Goal: Task Accomplishment & Management: Complete application form

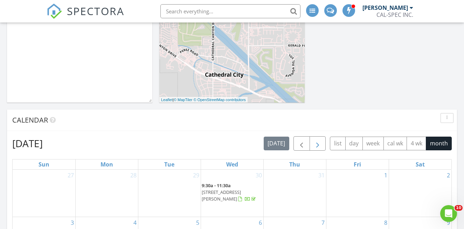
scroll to position [199, 0]
click at [317, 145] on span "button" at bounding box center [318, 143] width 8 height 8
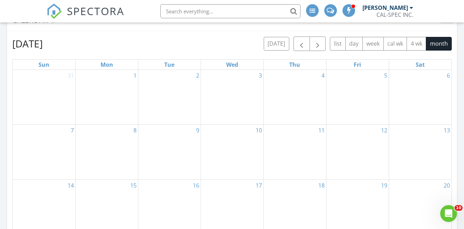
scroll to position [299, 0]
click at [351, 94] on div "5" at bounding box center [358, 96] width 62 height 54
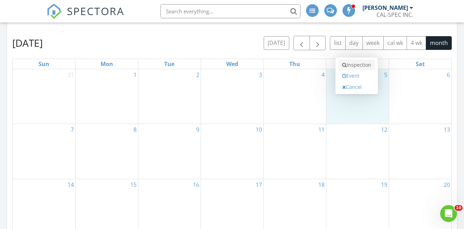
click at [362, 66] on link "Inspection" at bounding box center [357, 64] width 36 height 11
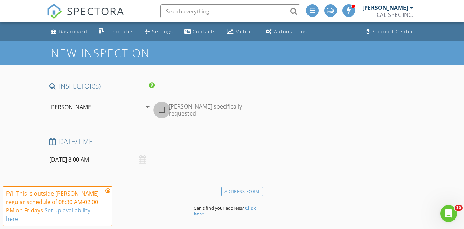
click at [161, 109] on div at bounding box center [162, 110] width 12 height 12
checkbox input "true"
click at [109, 188] on icon at bounding box center [108, 191] width 5 height 6
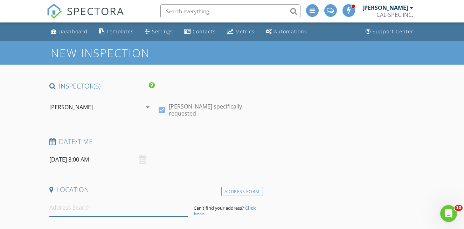
click at [86, 211] on input at bounding box center [118, 207] width 139 height 17
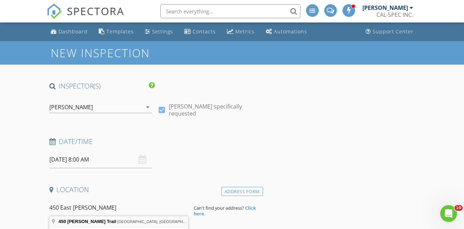
type input "450 Bogert Trail, Palm Springs, CA, USA"
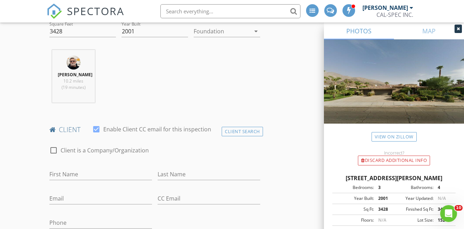
scroll to position [264, 0]
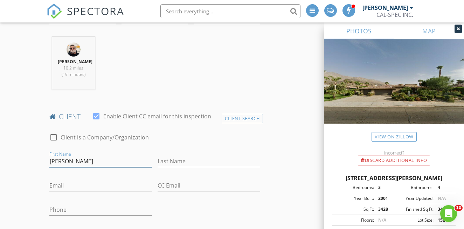
type input "Rob"
type input "Spangler"
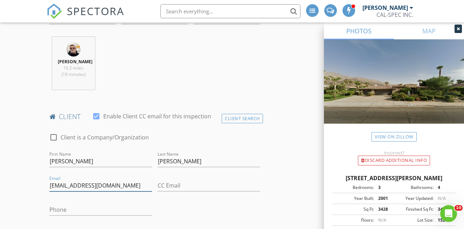
click at [70, 184] on input "rob@mttelewest.com" at bounding box center [100, 185] width 103 height 12
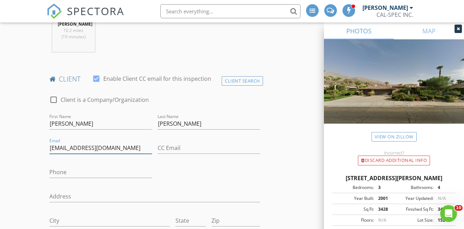
scroll to position [303, 0]
type input "rob@mytelewest.com"
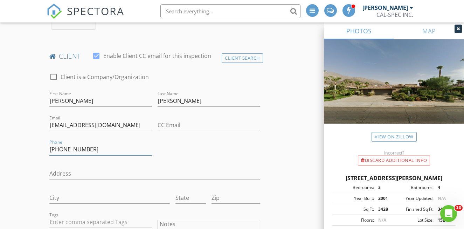
scroll to position [335, 0]
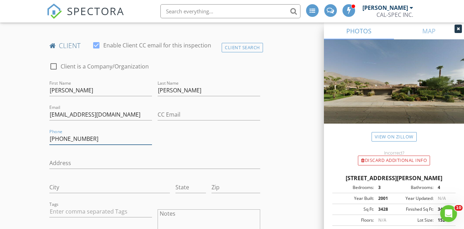
type input "970-390-9445"
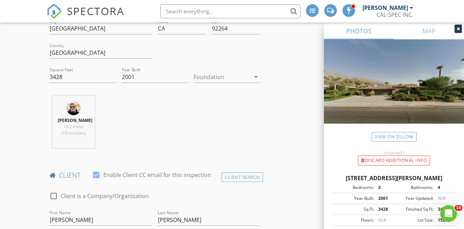
scroll to position [211, 0]
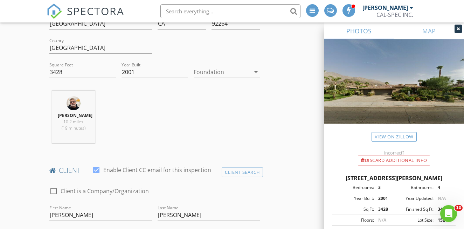
click at [256, 71] on icon "arrow_drop_down" at bounding box center [256, 72] width 8 height 8
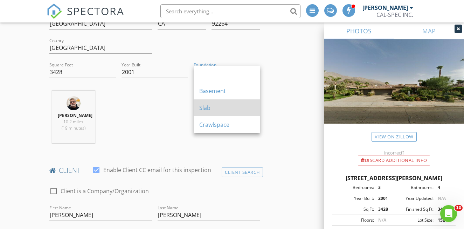
click at [227, 107] on div "Slab" at bounding box center [226, 107] width 55 height 8
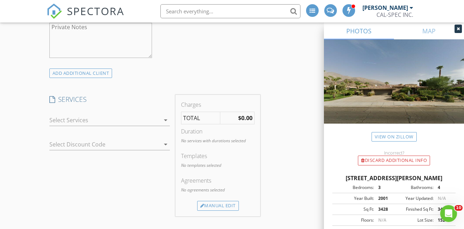
scroll to position [578, 0]
click at [167, 116] on icon "arrow_drop_down" at bounding box center [166, 118] width 8 height 8
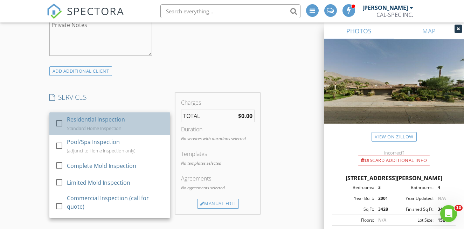
click at [107, 123] on div "Residential Inspection Standard Home Inspection" at bounding box center [116, 123] width 98 height 22
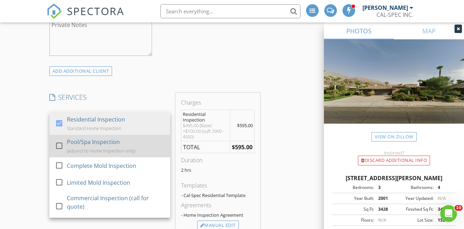
click at [58, 144] on div at bounding box center [59, 146] width 12 height 12
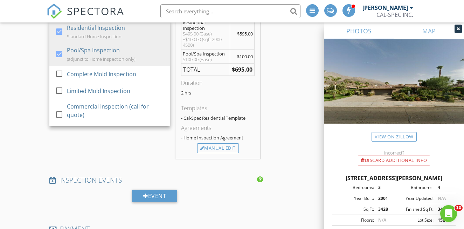
scroll to position [678, 0]
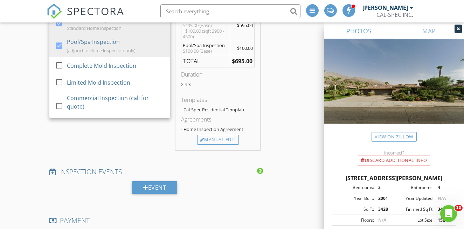
click at [289, 96] on div "INSPECTOR(S) check_box Jerry Campbell PRIMARY Jerry Campbell arrow_drop_down ch…" at bounding box center [233, 95] width 372 height 1385
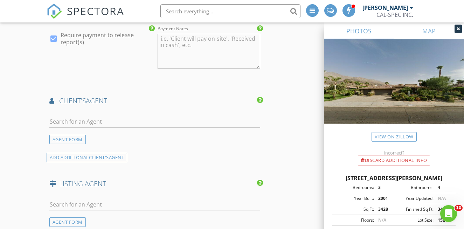
scroll to position [883, 0]
click at [73, 138] on div "AGENT FORM" at bounding box center [67, 138] width 36 height 9
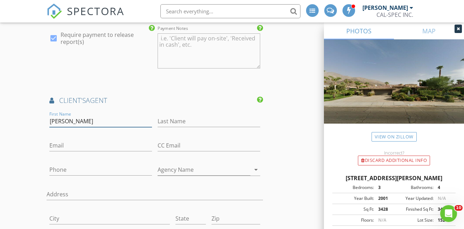
type input "Matt"
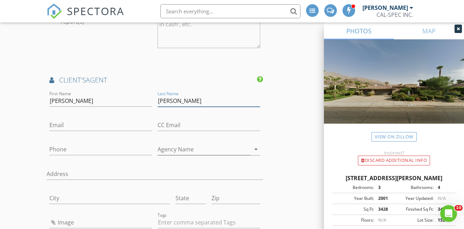
scroll to position [905, 0]
type input "Coffer"
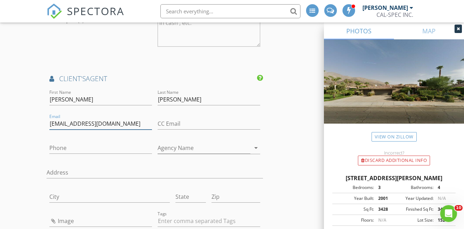
type input "matt@dellingercoffer.com"
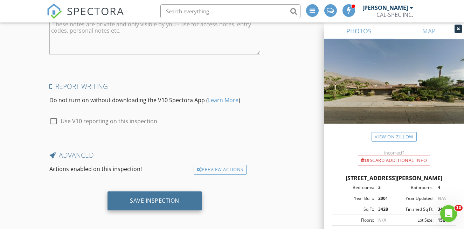
scroll to position [1427, 0]
type input "310-498-2227"
click at [146, 202] on div "Save Inspection" at bounding box center [155, 200] width 94 height 19
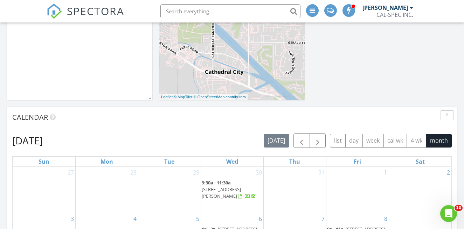
scroll to position [206, 0]
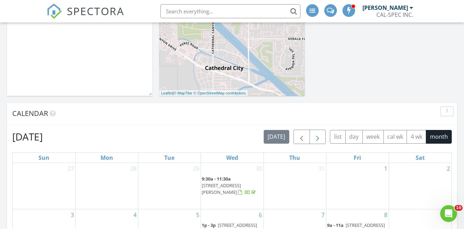
click at [319, 138] on span "button" at bounding box center [318, 136] width 8 height 8
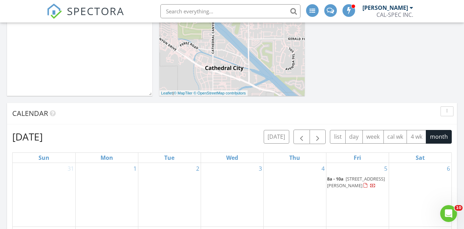
click at [351, 181] on span "450 Bogert Trail, Palm Springs 92264" at bounding box center [356, 181] width 58 height 13
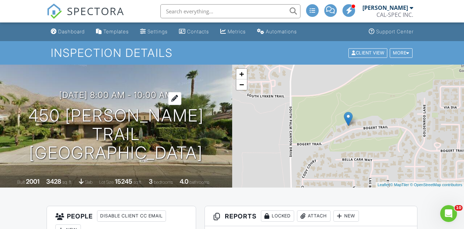
click at [182, 98] on div at bounding box center [174, 98] width 13 height 13
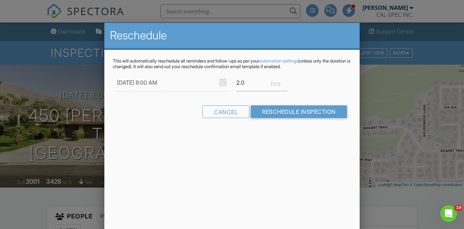
click at [287, 163] on div "Reschedule This will automatically reschedule all reminders and follow-ups as p…" at bounding box center [232, 145] width 256 height 245
click at [152, 83] on input "[DATE] 8:00 AM" at bounding box center [172, 82] width 111 height 17
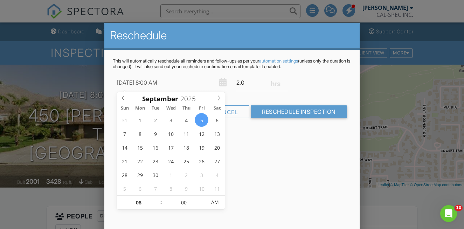
click at [152, 83] on input "[DATE] 8:00 AM" at bounding box center [172, 82] width 111 height 17
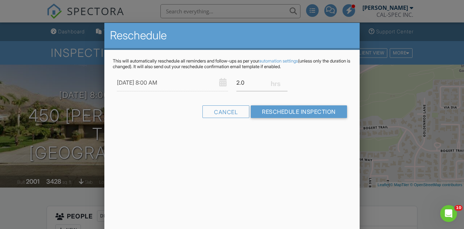
click at [249, 141] on div "Reschedule This will automatically reschedule all reminders and follow-ups as p…" at bounding box center [232, 145] width 256 height 245
click at [154, 81] on input "09/05/2025 8:00 AM" at bounding box center [172, 82] width 111 height 17
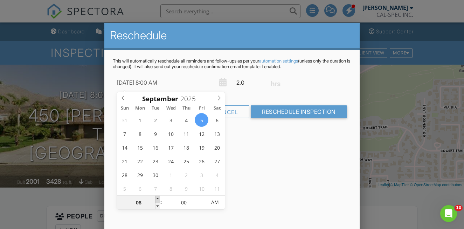
type input "09/05/2025 9:00 AM"
type input "09"
click at [157, 199] on span at bounding box center [157, 198] width 5 height 7
type input "09/05/2025 10:00 AM"
type input "10"
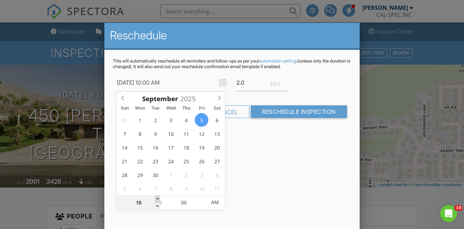
click at [157, 199] on span at bounding box center [157, 198] width 5 height 7
type input "[DATE] 11:00 AM"
type input "11"
click at [157, 199] on span at bounding box center [157, 198] width 5 height 7
click at [269, 185] on div "Reschedule This will automatically reschedule all reminders and follow-ups as p…" at bounding box center [232, 145] width 256 height 245
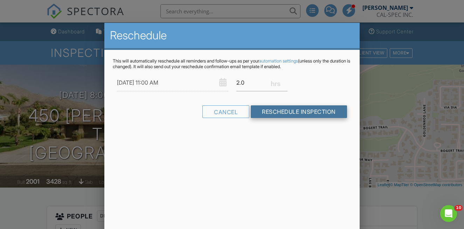
click at [300, 114] on input "Reschedule Inspection" at bounding box center [299, 111] width 96 height 13
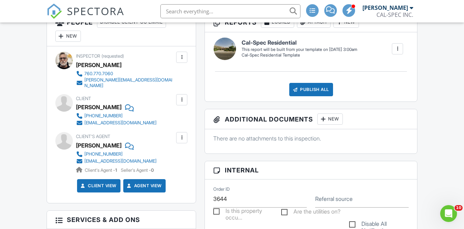
scroll to position [193, 0]
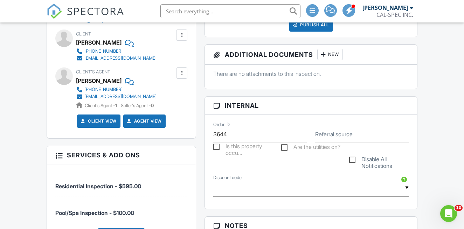
click at [147, 117] on link "Agent View" at bounding box center [144, 120] width 36 height 7
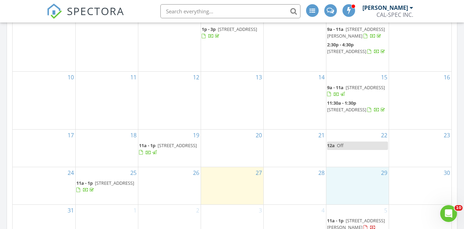
scroll to position [403, 0]
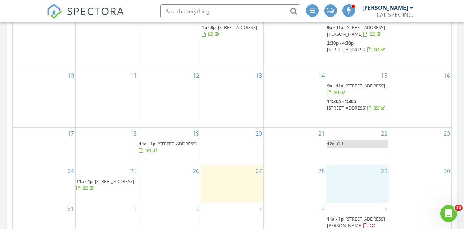
click at [365, 180] on div "29" at bounding box center [358, 183] width 62 height 37
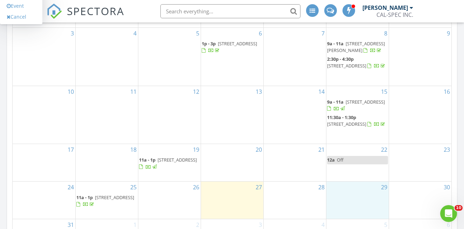
scroll to position [386, 0]
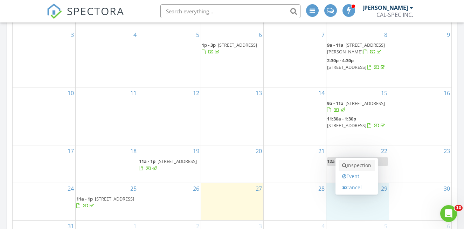
click at [368, 165] on link "Inspection" at bounding box center [357, 164] width 36 height 11
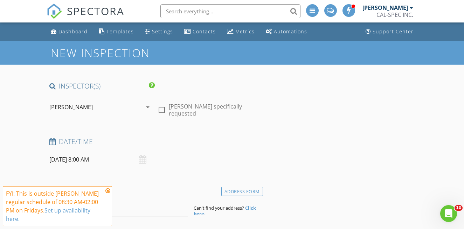
click at [109, 191] on icon at bounding box center [108, 191] width 5 height 6
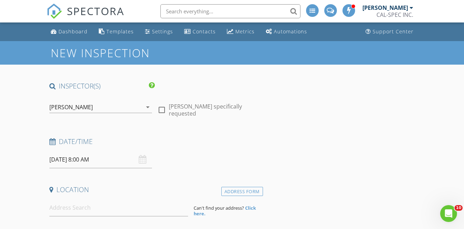
click at [143, 159] on div "[DATE] 8:00 AM" at bounding box center [100, 159] width 103 height 17
click at [89, 159] on input "[DATE] 8:00 AM" at bounding box center [100, 159] width 103 height 17
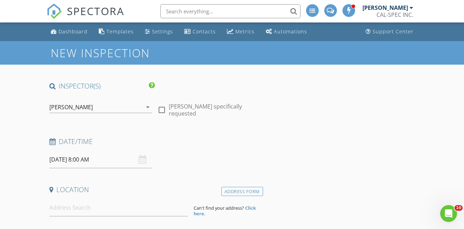
click at [87, 160] on input "[DATE] 8:00 AM" at bounding box center [100, 159] width 103 height 17
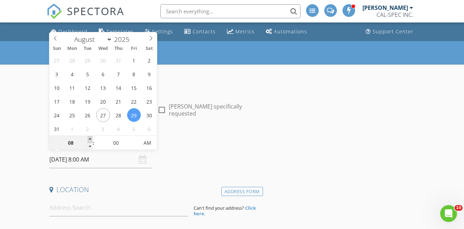
type input "09"
type input "[DATE] 9:00 AM"
click at [89, 138] on span at bounding box center [90, 139] width 5 height 7
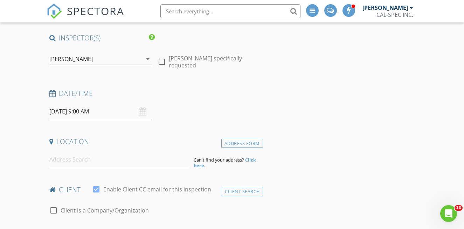
scroll to position [55, 0]
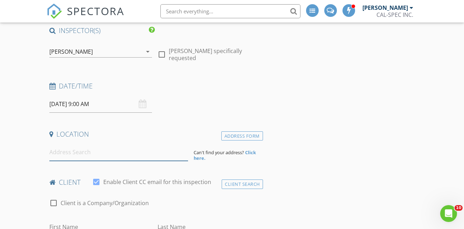
click at [88, 152] on input at bounding box center [118, 151] width 139 height 17
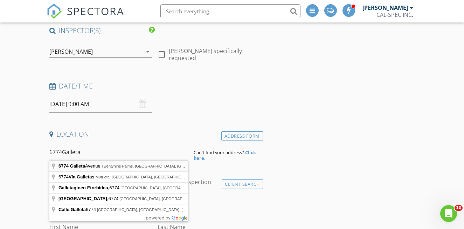
type input "[STREET_ADDRESS]"
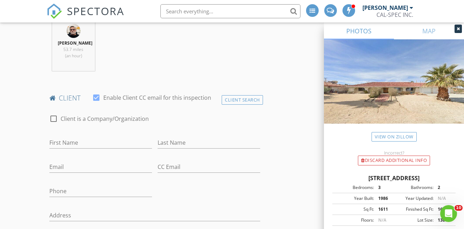
scroll to position [283, 0]
type input "[PERSON_NAME]"
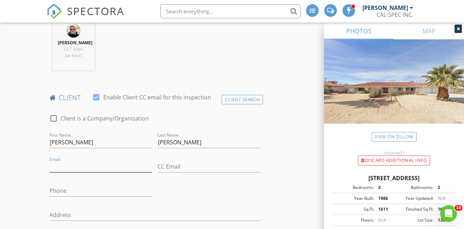
click at [114, 162] on input "Email" at bounding box center [100, 167] width 103 height 12
click at [64, 161] on input "Email" at bounding box center [100, 167] width 103 height 12
type input "[PERSON_NAME][EMAIL_ADDRESS][PERSON_NAME][DOMAIN_NAME]"
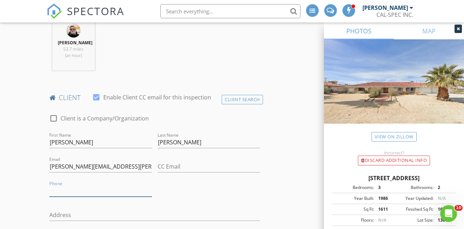
click at [62, 188] on input "Phone" at bounding box center [100, 191] width 103 height 12
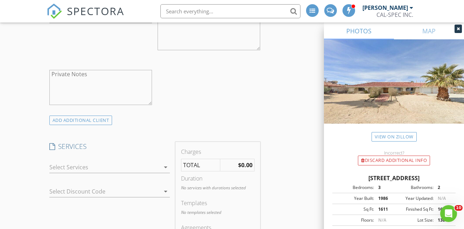
scroll to position [531, 0]
type input "[PHONE_NUMBER]"
click at [165, 165] on icon "arrow_drop_down" at bounding box center [166, 164] width 8 height 8
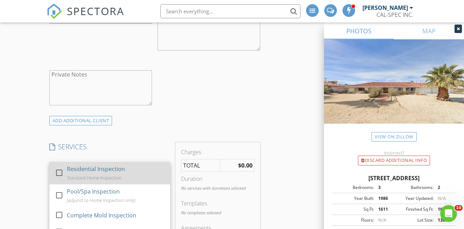
scroll to position [528, 0]
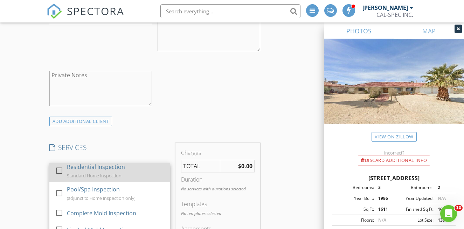
click at [105, 169] on div "Residential Inspection" at bounding box center [96, 166] width 58 height 8
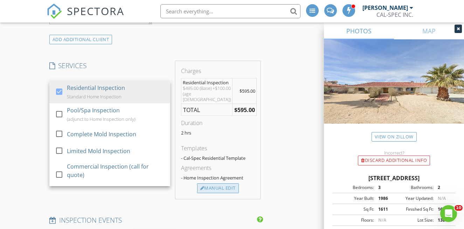
scroll to position [610, 0]
click at [219, 189] on div "Manual Edit" at bounding box center [218, 188] width 42 height 10
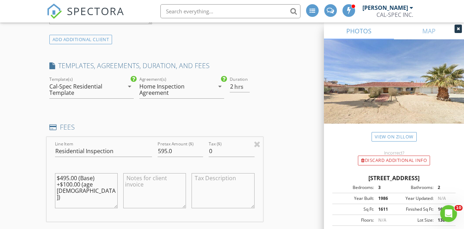
drag, startPoint x: 115, startPoint y: 182, endPoint x: 52, endPoint y: 184, distance: 63.1
click at [52, 184] on div "$495.00 (Base) +$100.00 (age [DEMOGRAPHIC_DATA])" at bounding box center [86, 191] width 68 height 55
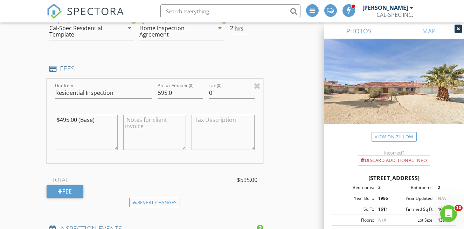
scroll to position [668, 0]
type textarea "$495.00 (Base)"
drag, startPoint x: 161, startPoint y: 91, endPoint x: 157, endPoint y: 91, distance: 3.9
click at [157, 91] on div "Pretax Amount ($) 595.0" at bounding box center [181, 93] width 52 height 24
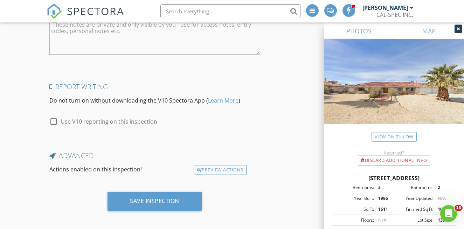
scroll to position [1297, 0]
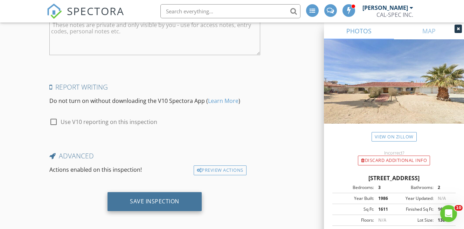
type input "495.0"
click at [165, 199] on div "Save Inspection" at bounding box center [154, 200] width 49 height 7
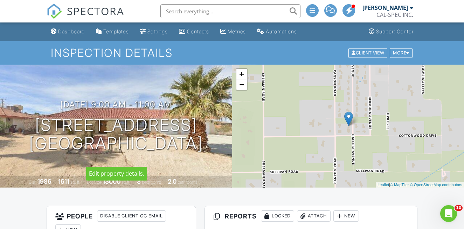
drag, startPoint x: 36, startPoint y: 109, endPoint x: 148, endPoint y: 143, distance: 117.4
click at [151, 150] on h1 "[STREET_ADDRESS] [GEOGRAPHIC_DATA], CA 92277" at bounding box center [116, 134] width 174 height 37
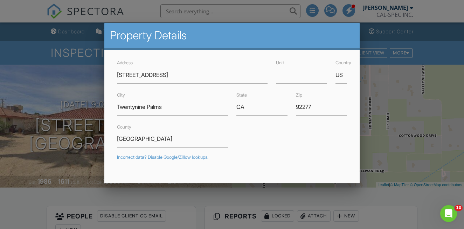
click at [44, 116] on div at bounding box center [232, 108] width 464 height 286
